Goal: Find contact information: Find contact information

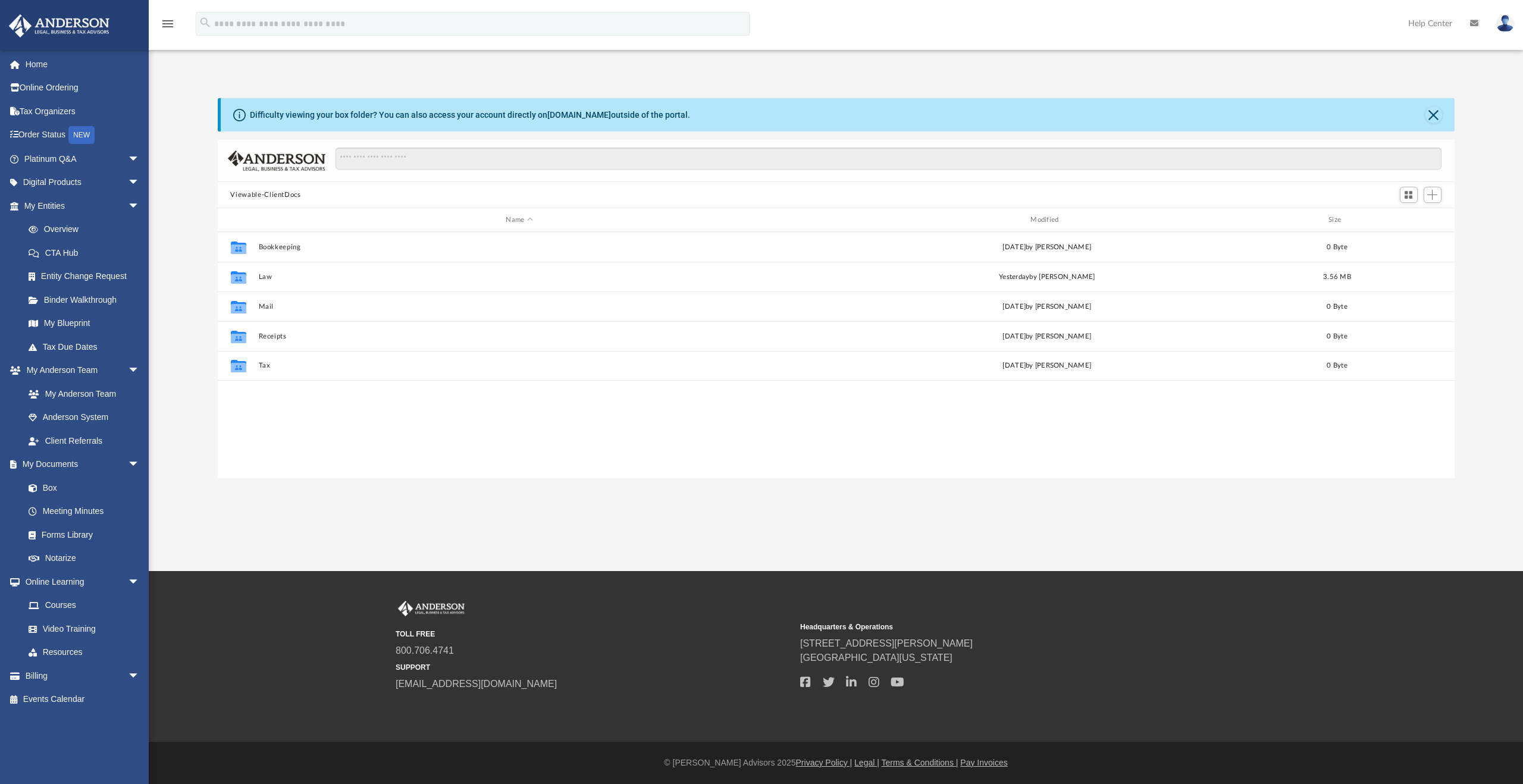
scroll to position [261, 1227]
click at [60, 205] on link "My Entities arrow_drop_down" at bounding box center [83, 206] width 149 height 24
click at [41, 489] on span at bounding box center [39, 488] width 8 height 9
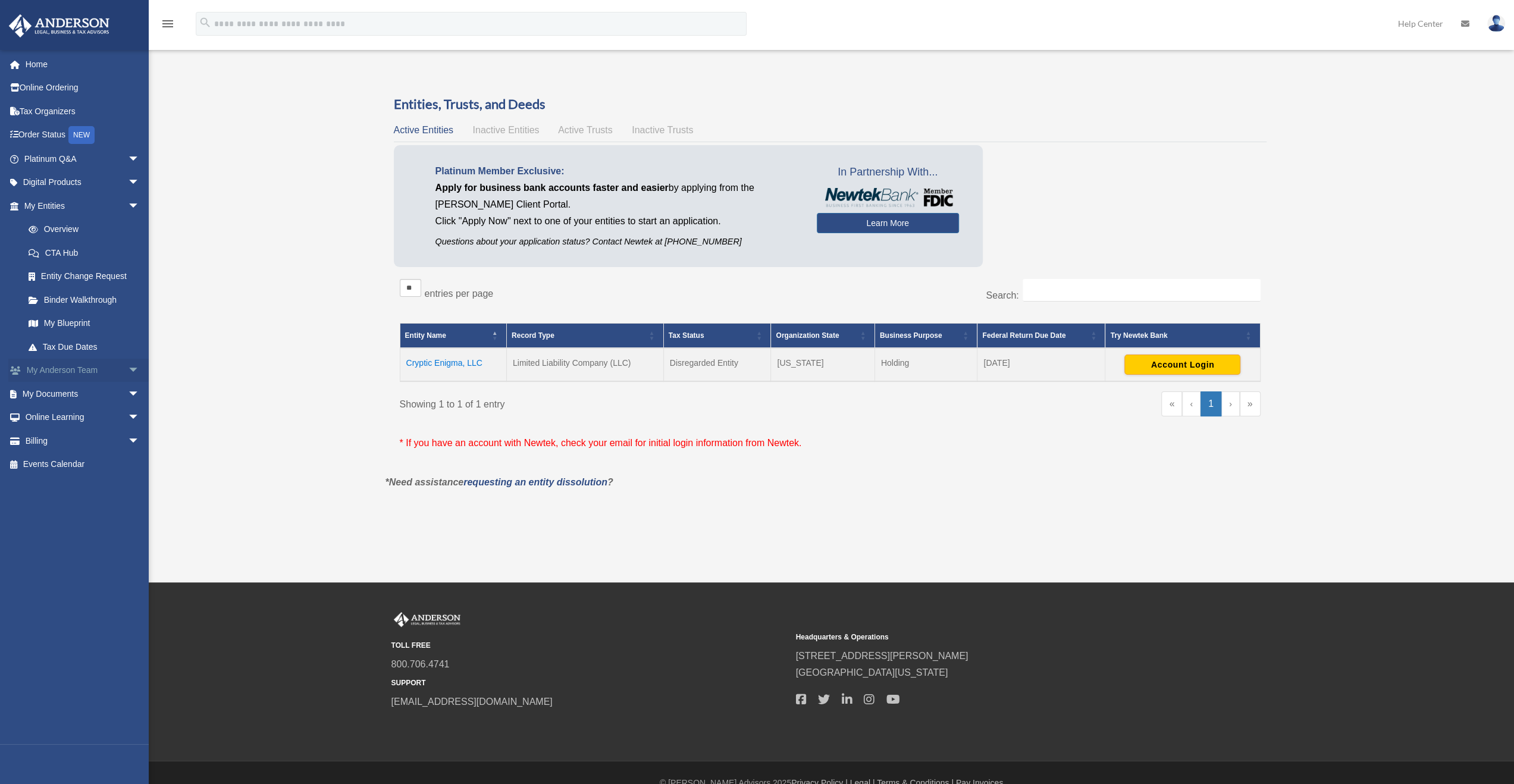
click at [83, 370] on link "My Anderson Team arrow_drop_down" at bounding box center [83, 370] width 149 height 24
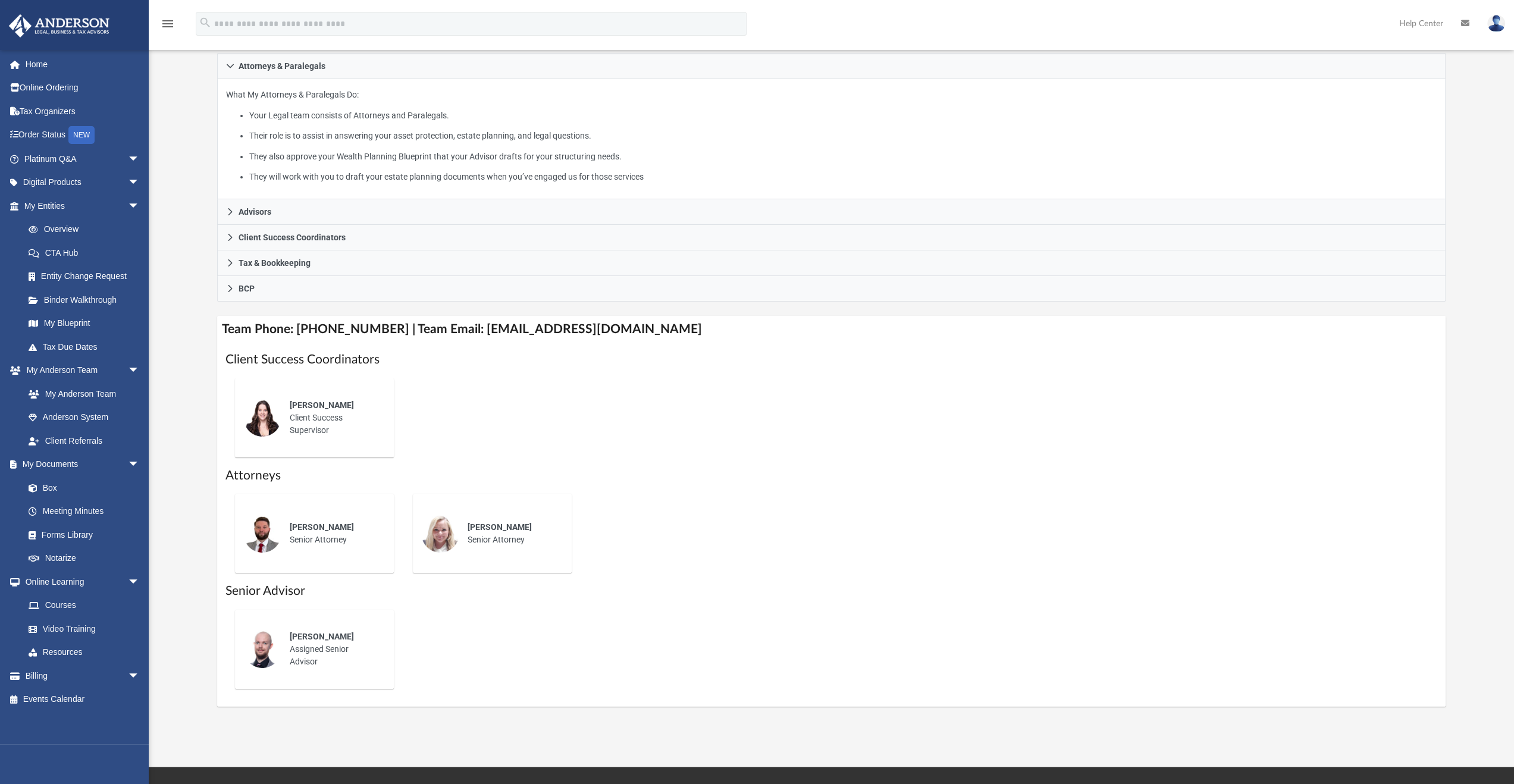
scroll to position [357, 0]
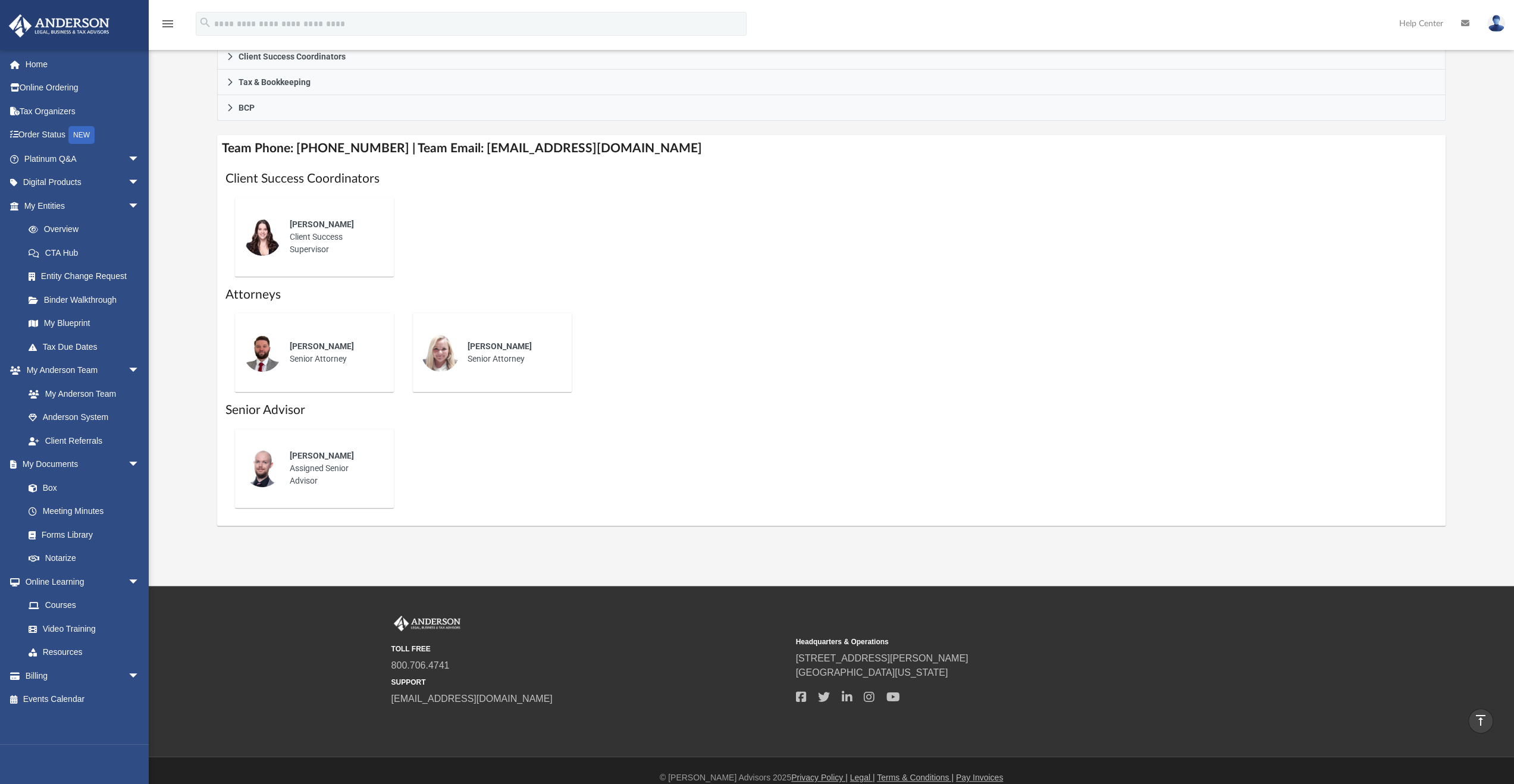
click at [303, 471] on div "[PERSON_NAME] Assigned Senior Advisor" at bounding box center [333, 468] width 104 height 54
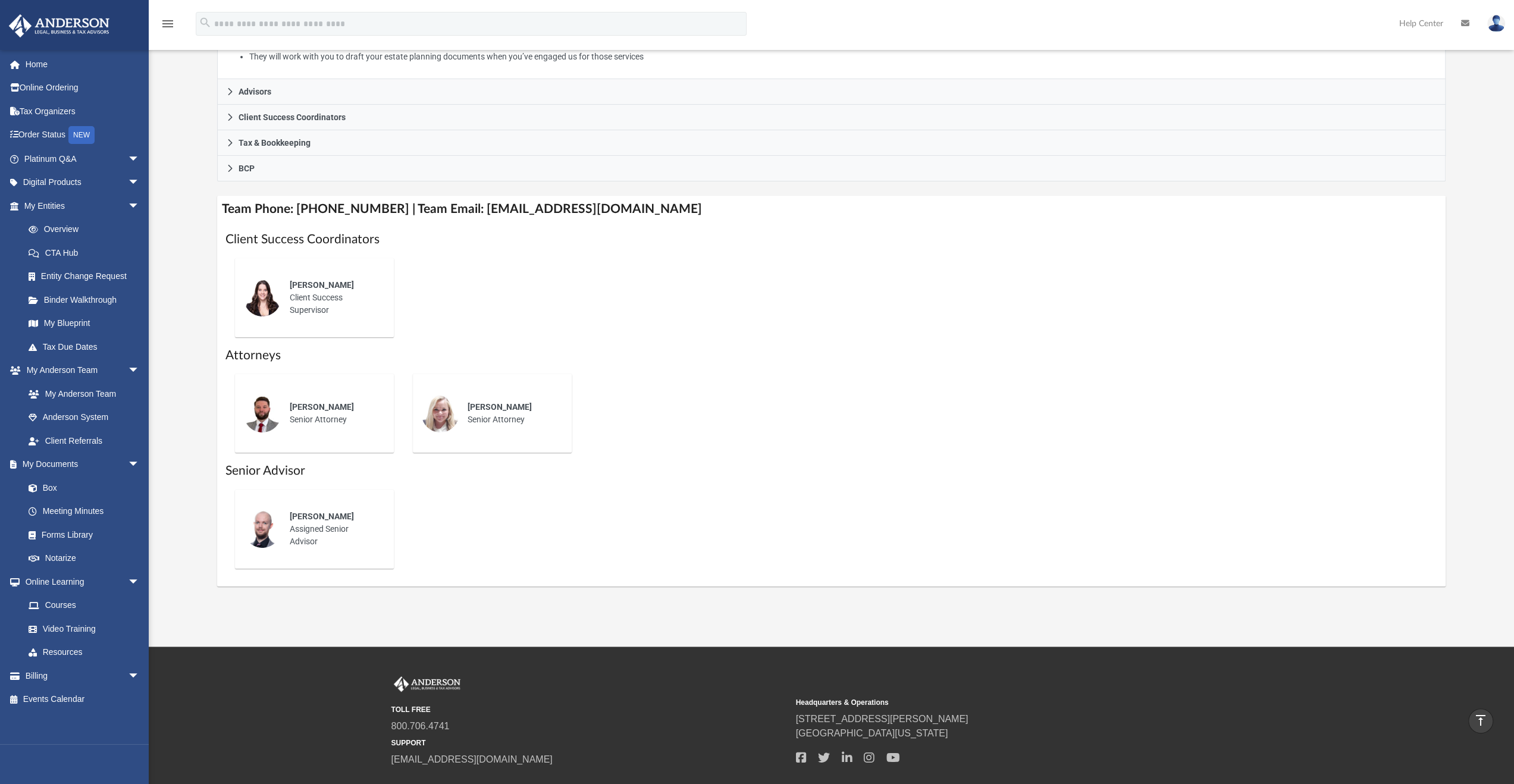
scroll to position [179, 0]
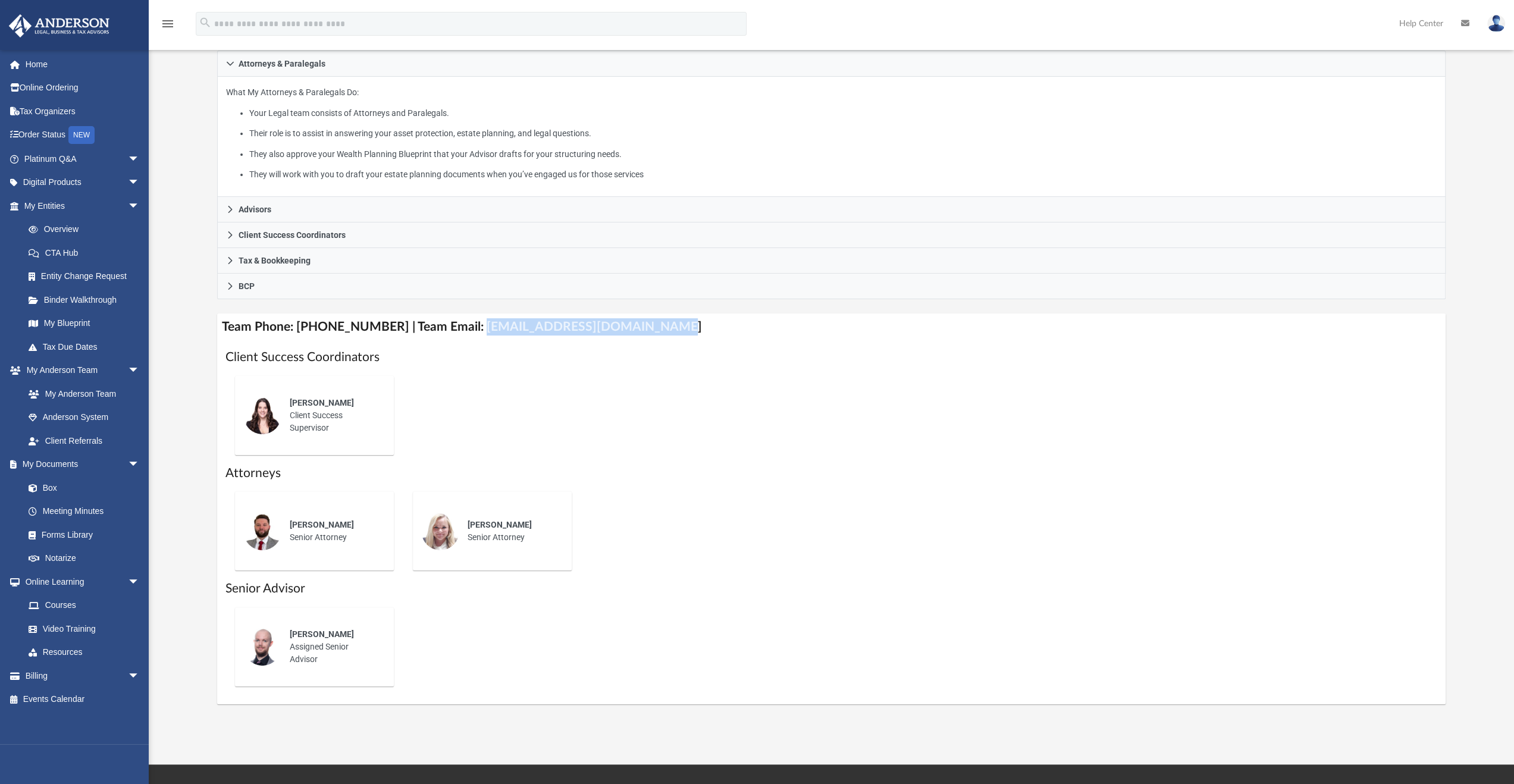
drag, startPoint x: 462, startPoint y: 323, endPoint x: 627, endPoint y: 328, distance: 165.1
click at [638, 330] on h4 "Team Phone: [PHONE_NUMBER] | Team Email: [EMAIL_ADDRESS][DOMAIN_NAME]" at bounding box center [832, 326] width 1230 height 27
copy h4 "[EMAIL_ADDRESS][DOMAIN_NAME]"
